Goal: Information Seeking & Learning: Learn about a topic

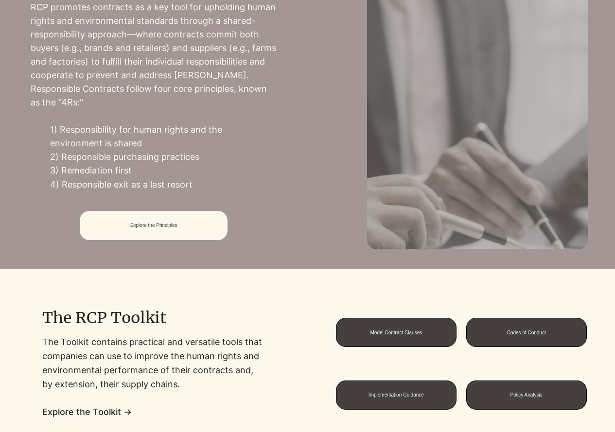
scroll to position [458, 0]
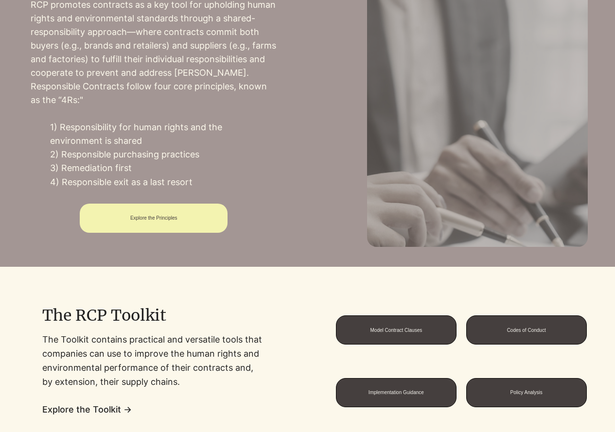
click at [163, 215] on span "Explore the Principles" at bounding box center [153, 217] width 47 height 5
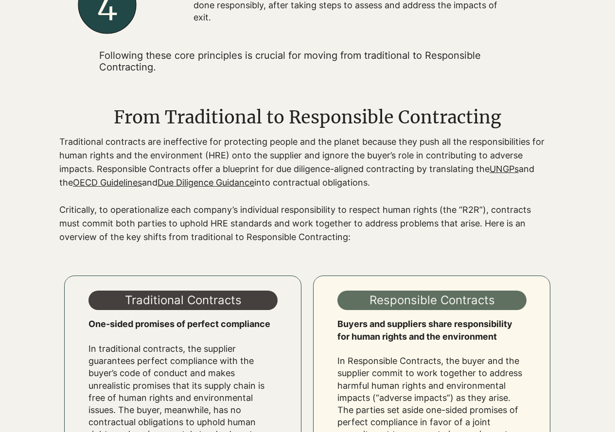
scroll to position [644, 0]
